Goal: Information Seeking & Learning: Learn about a topic

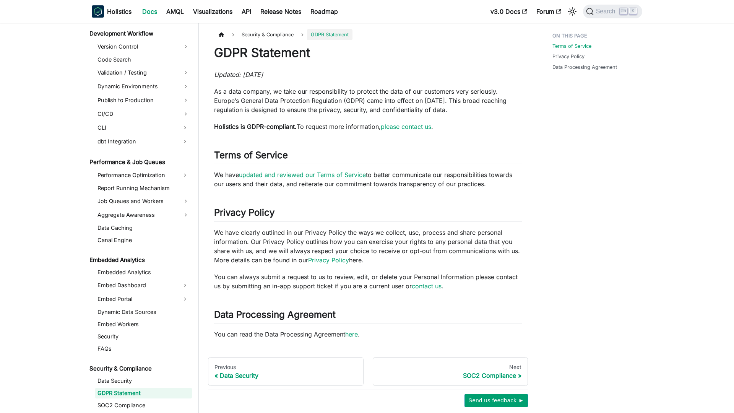
scroll to position [642, 0]
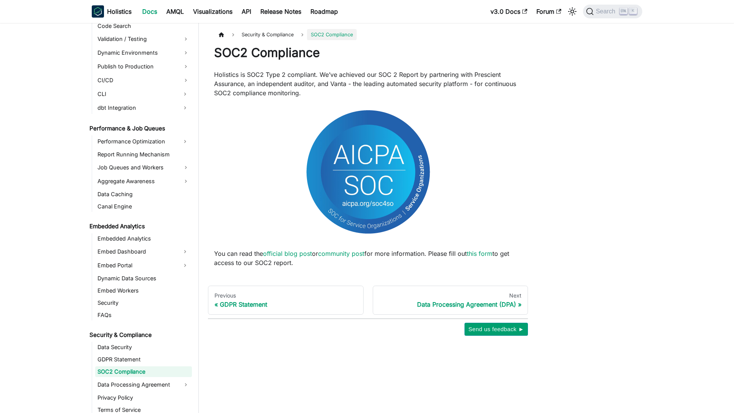
scroll to position [654, 0]
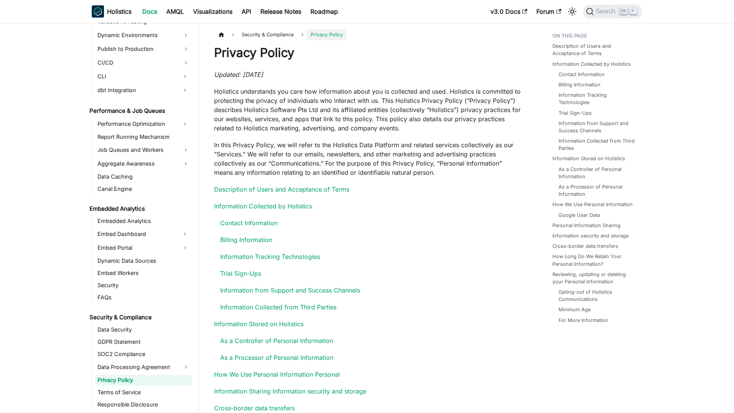
scroll to position [680, 0]
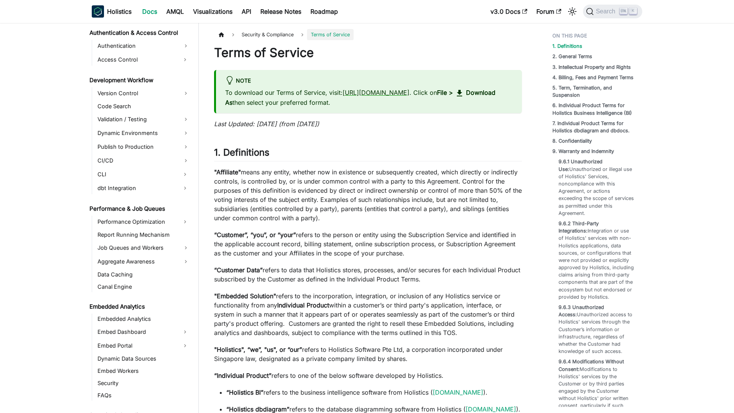
scroll to position [693, 0]
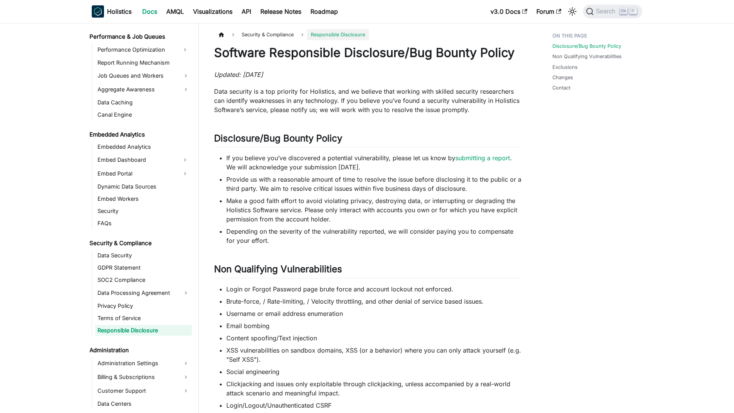
scroll to position [705, 0]
